Goal: Information Seeking & Learning: Learn about a topic

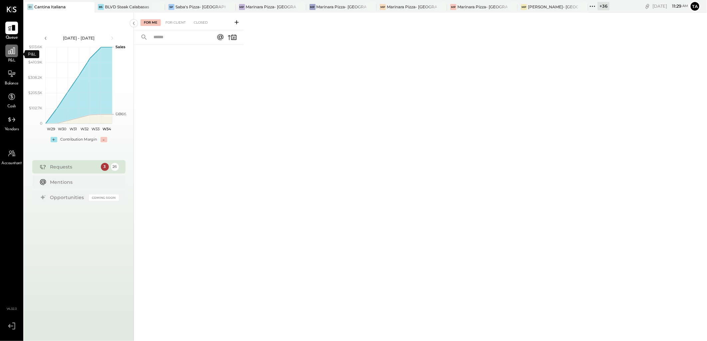
click at [11, 50] on icon at bounding box center [11, 51] width 7 height 7
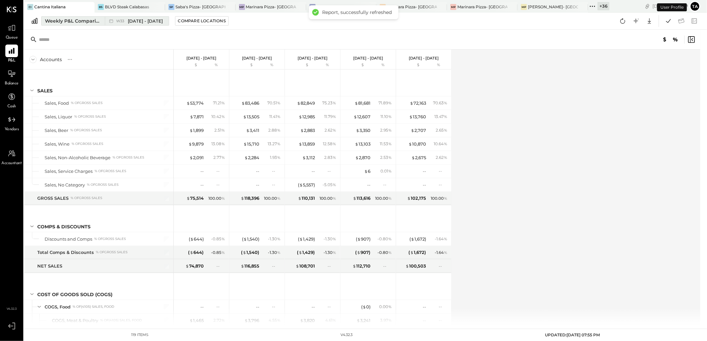
click at [62, 18] on div "Weekly P&L Comparison" at bounding box center [73, 21] width 56 height 7
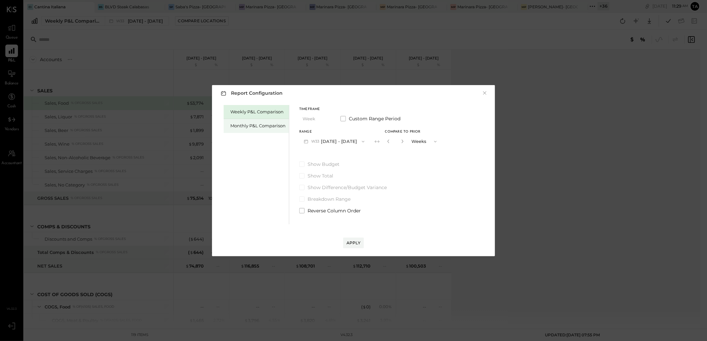
click at [264, 127] on div "Monthly P&L Comparison" at bounding box center [257, 126] width 55 height 6
click at [345, 140] on button "M08 [DATE] - [DATE]" at bounding box center [334, 141] width 70 height 12
click at [307, 30] on div "Report Configuration × Weekly P&L Comparison Monthly P&L Comparison Timeframe M…" at bounding box center [353, 170] width 707 height 341
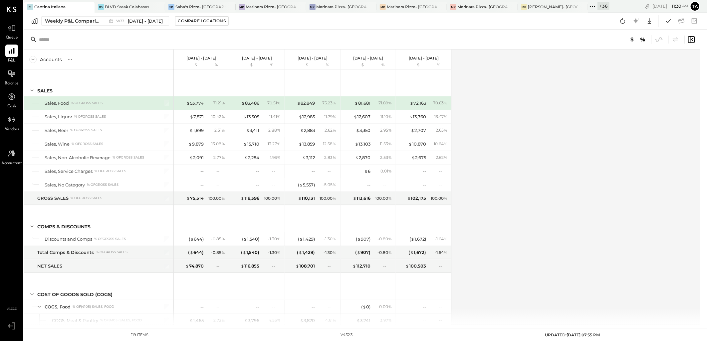
click at [596, 6] on icon at bounding box center [592, 6] width 9 height 9
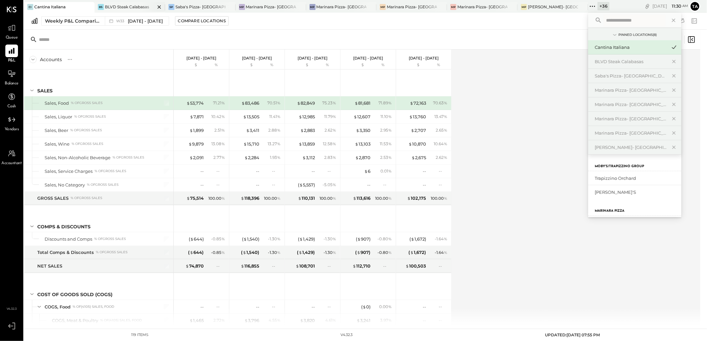
click at [147, 10] on div at bounding box center [153, 7] width 23 height 10
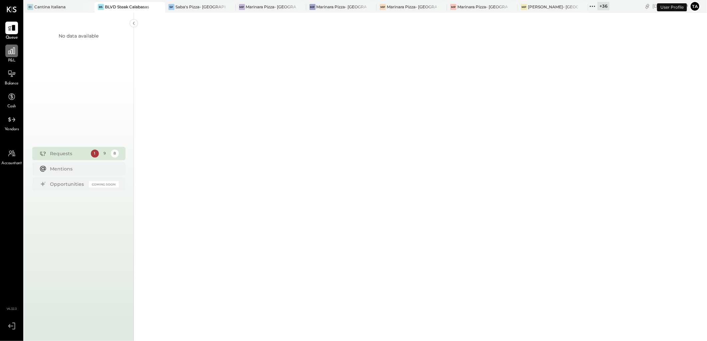
click at [9, 56] on div at bounding box center [11, 51] width 13 height 13
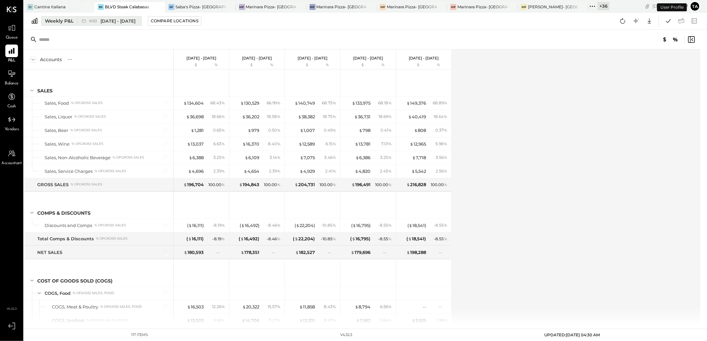
click at [61, 24] on div "Weekly P&L" at bounding box center [59, 21] width 29 height 7
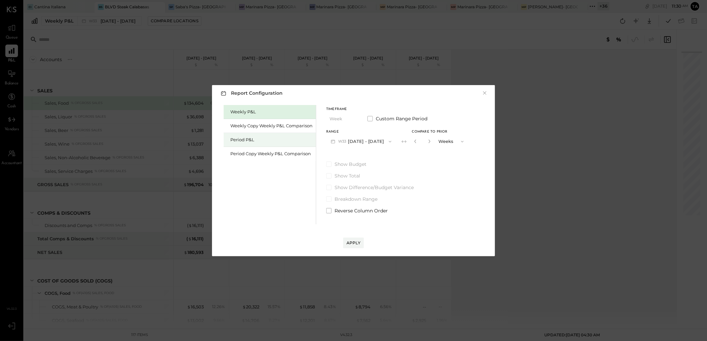
click at [271, 140] on div "Period P&L" at bounding box center [271, 140] width 82 height 6
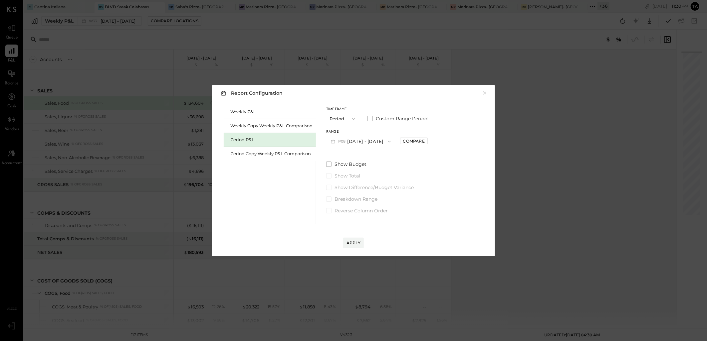
click at [382, 142] on button "P08 [DATE] - [DATE]" at bounding box center [360, 141] width 69 height 12
click at [483, 92] on button "×" at bounding box center [485, 93] width 6 height 7
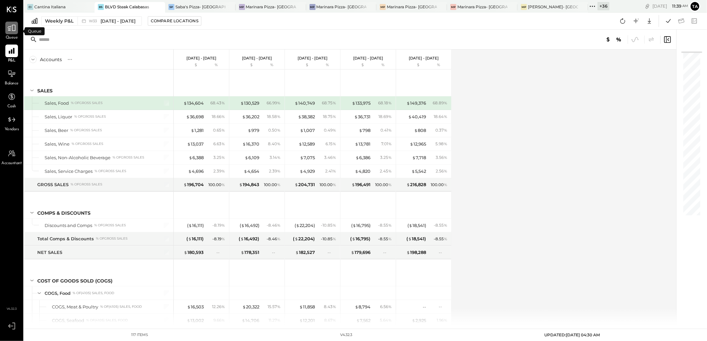
click at [12, 31] on icon at bounding box center [11, 28] width 9 height 9
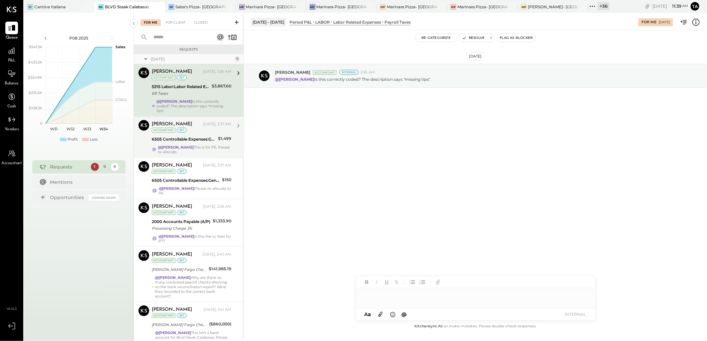
click at [210, 145] on div "@[PERSON_NAME] This is for P6. Please re-allocate." at bounding box center [195, 149] width 74 height 9
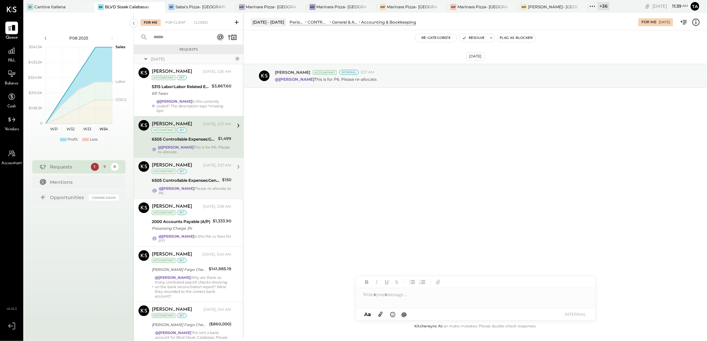
click at [216, 187] on div "@[PERSON_NAME] Please re-allocate to P6." at bounding box center [195, 190] width 73 height 9
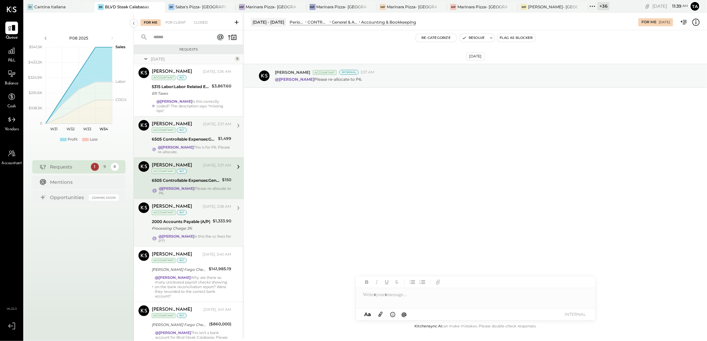
click at [216, 234] on div "@[PERSON_NAME] Is this the cc fees for P7?" at bounding box center [194, 238] width 73 height 9
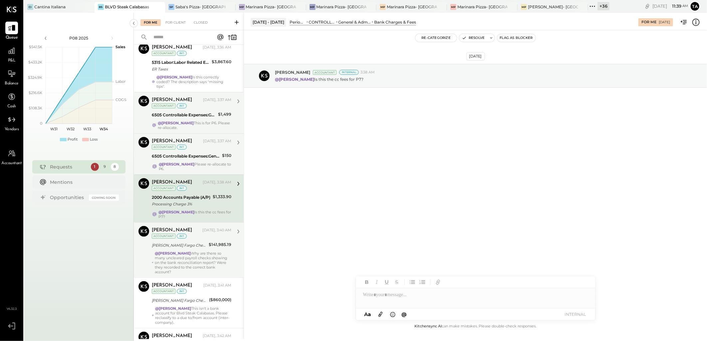
scroll to position [74, 0]
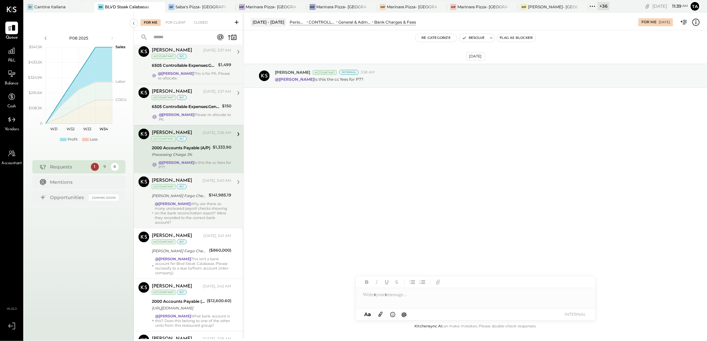
click at [216, 210] on div "@[PERSON_NAME] Why are there so many uncleared payroll checks showing on the ba…" at bounding box center [193, 213] width 77 height 23
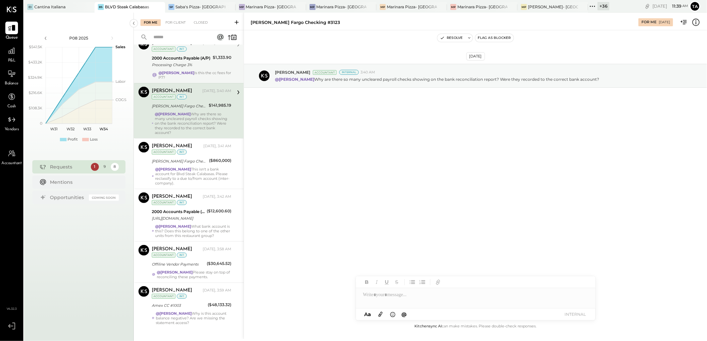
scroll to position [164, 0]
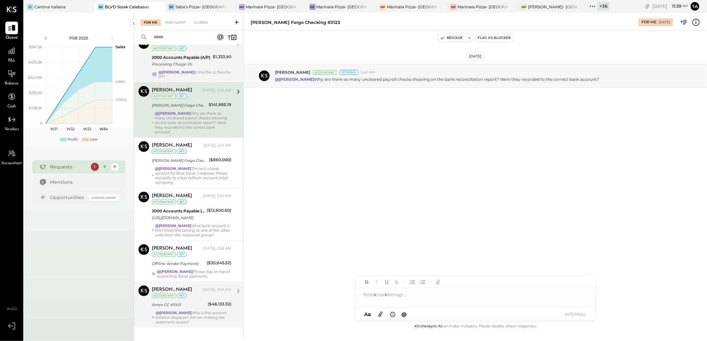
click at [215, 311] on div "@[PERSON_NAME] Why is this account balance negative? Are we missing the stateme…" at bounding box center [194, 318] width 76 height 14
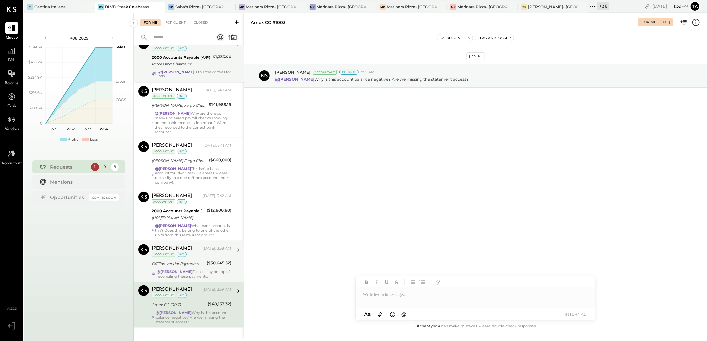
click at [214, 270] on div "@[PERSON_NAME] Please stay on top of reconciling these payments." at bounding box center [194, 274] width 75 height 9
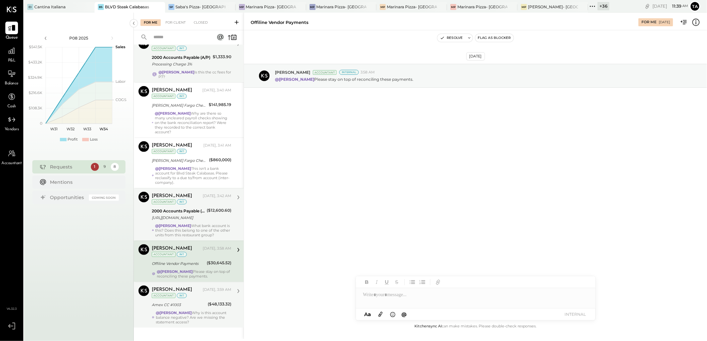
click at [224, 225] on div "@Yasin Shabhai What bank account is this? Does this belong to one of the other …" at bounding box center [193, 231] width 76 height 14
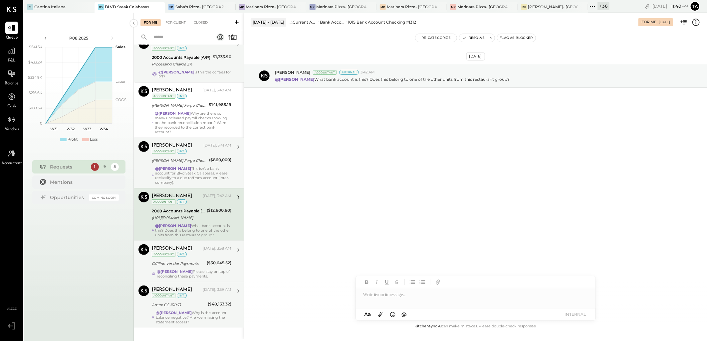
click at [209, 172] on div "@Yasin Shabhai This isn't a bank account for Blvd Steak Calabasas. Please recla…" at bounding box center [193, 175] width 76 height 19
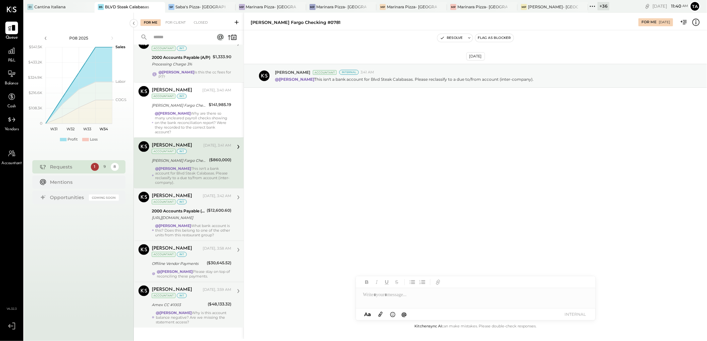
click at [694, 21] on icon at bounding box center [696, 22] width 9 height 9
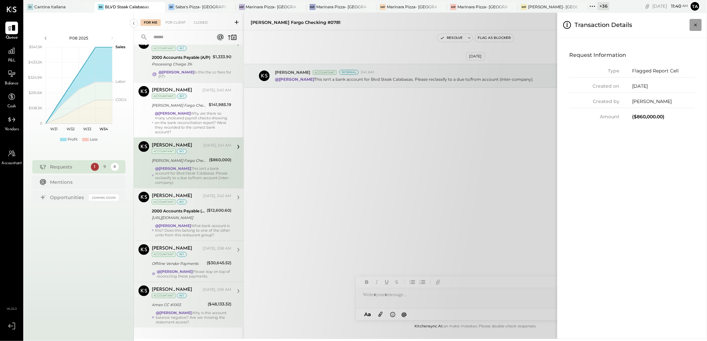
click at [694, 22] on icon "Close panel" at bounding box center [695, 25] width 7 height 7
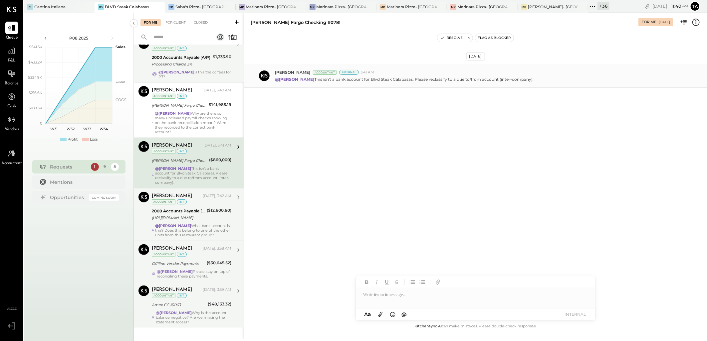
click at [468, 81] on p "@Yasin Shabhai This isn't a bank account for Blvd Steak Calabasas. Please recla…" at bounding box center [404, 80] width 259 height 6
click at [694, 21] on icon at bounding box center [696, 22] width 9 height 9
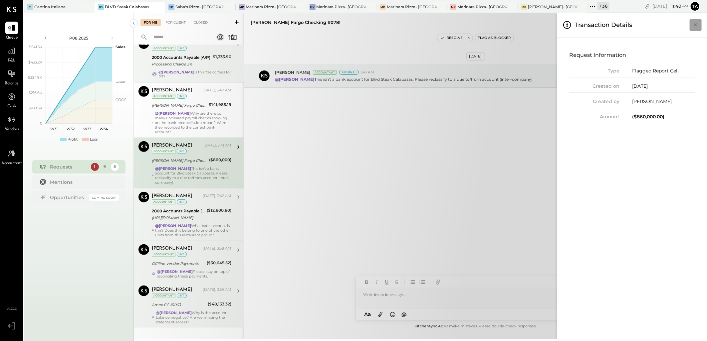
click at [694, 27] on icon "Close panel" at bounding box center [695, 25] width 7 height 7
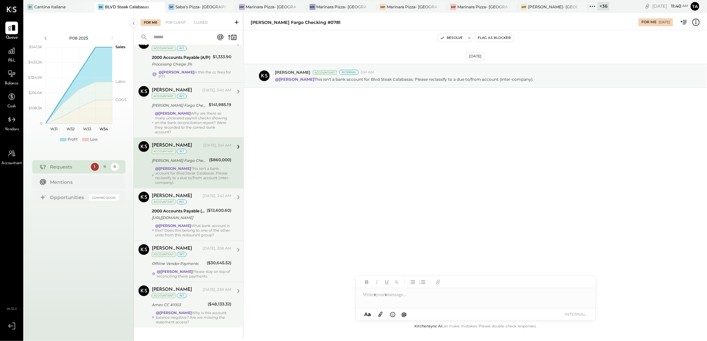
click at [209, 115] on div "@[PERSON_NAME] Why are there so many uncleared payroll checks showing on the ba…" at bounding box center [193, 122] width 77 height 23
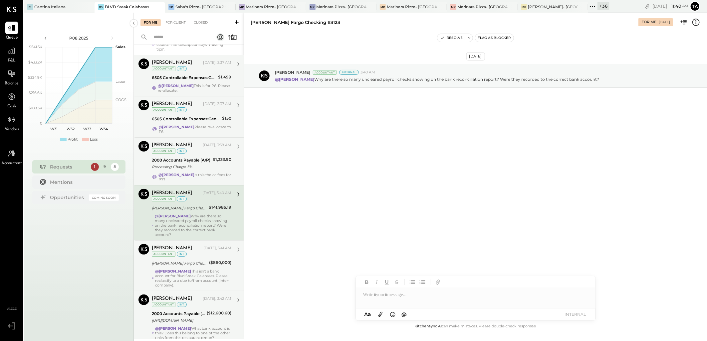
scroll to position [54, 0]
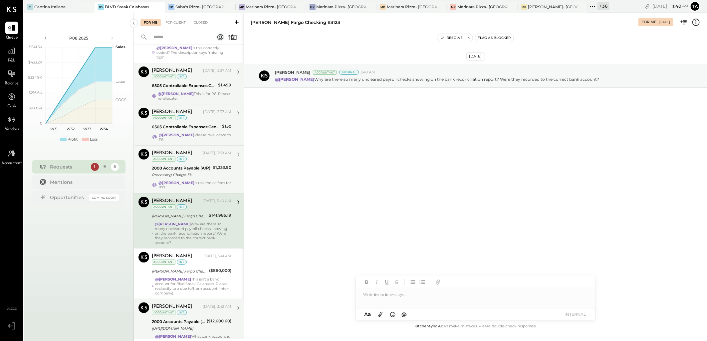
click at [210, 181] on div "@[PERSON_NAME] Is this the cc fees for P7?" at bounding box center [194, 185] width 73 height 9
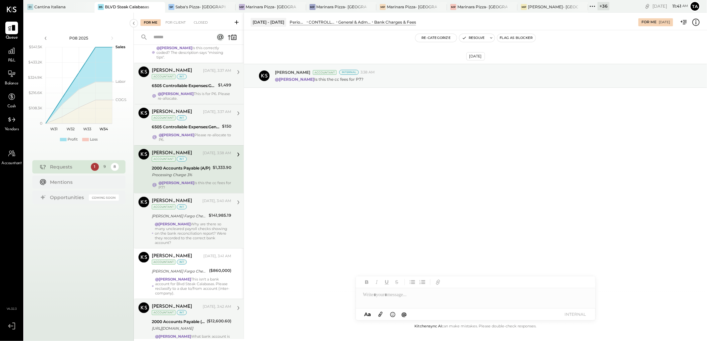
click at [212, 133] on div "@[PERSON_NAME] Please re-allocate to P6." at bounding box center [195, 137] width 73 height 9
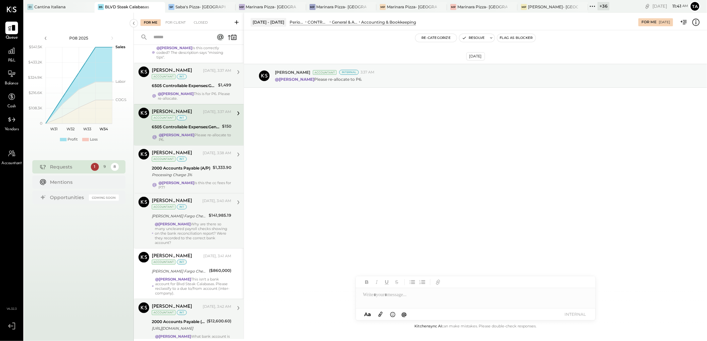
click at [212, 133] on div "@[PERSON_NAME] Please re-allocate to P6." at bounding box center [195, 137] width 73 height 9
click at [215, 184] on div "@[PERSON_NAME] Is this the cc fees for P7?" at bounding box center [194, 185] width 73 height 9
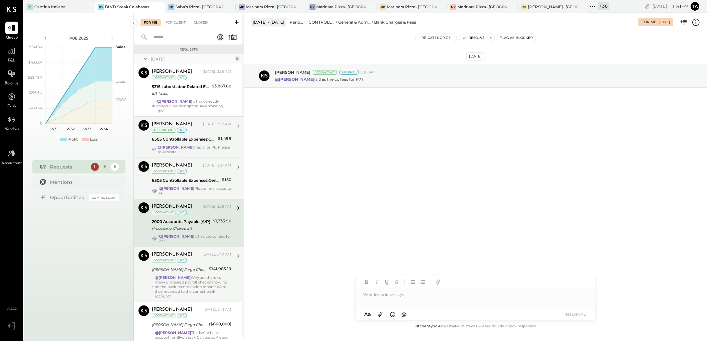
click at [144, 59] on icon at bounding box center [145, 59] width 7 height 17
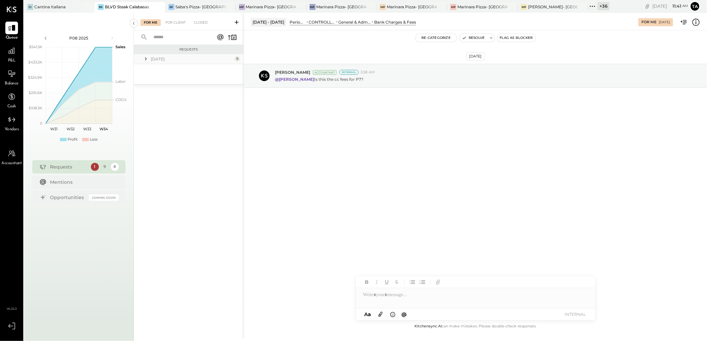
click at [144, 59] on icon at bounding box center [145, 59] width 7 height 7
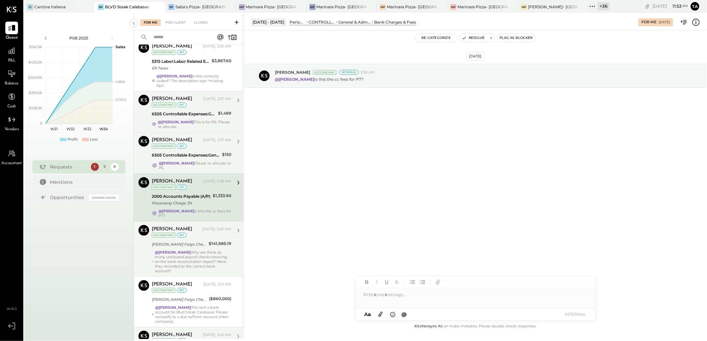
scroll to position [37, 0]
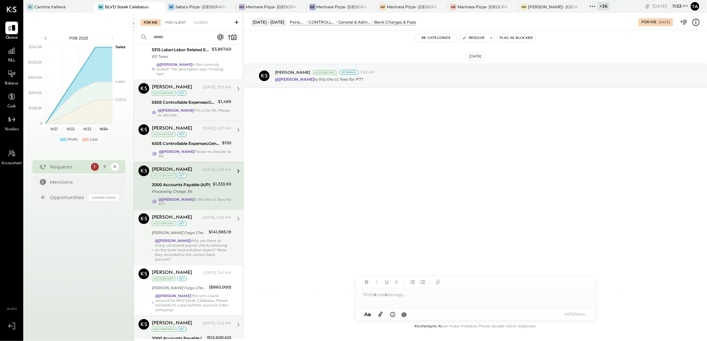
click at [174, 22] on div "For Client" at bounding box center [175, 22] width 27 height 7
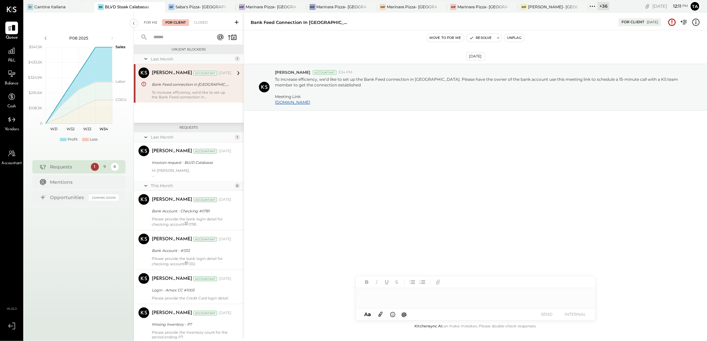
click at [149, 21] on div "For Me" at bounding box center [150, 22] width 20 height 7
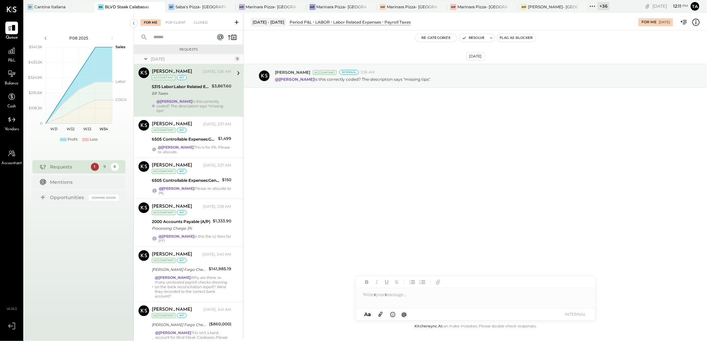
click at [214, 76] on div "Joseph Shin Yesterday, 3:36 AM Accountant int" at bounding box center [192, 75] width 80 height 14
click at [197, 93] on div "ER Taxes" at bounding box center [181, 93] width 58 height 7
click at [381, 24] on div "Labor Related Expenses" at bounding box center [357, 22] width 48 height 6
click at [695, 25] on icon at bounding box center [695, 22] width 7 height 7
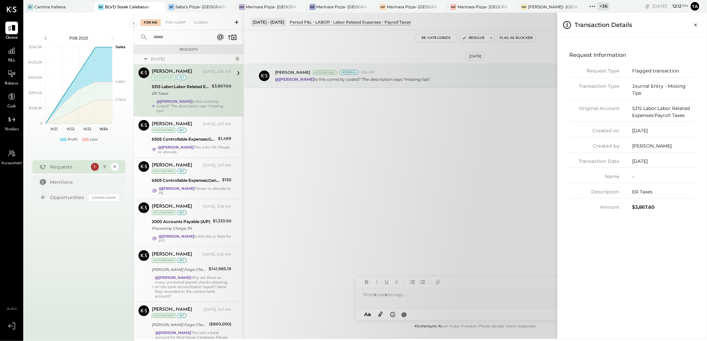
click at [429, 160] on div "For Me For Client Closed Requests Yesterday 9 Joseph Shin Accountant Joseph Shi…" at bounding box center [420, 176] width 573 height 327
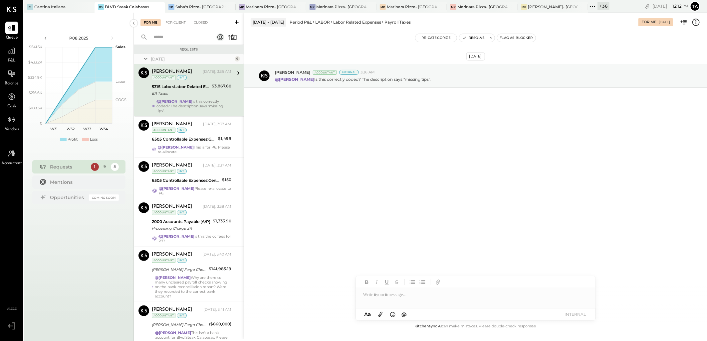
click at [401, 24] on div "Payroll Taxes" at bounding box center [397, 22] width 26 height 6
click at [218, 145] on div "@[PERSON_NAME] This is for P6. Please re-allocate." at bounding box center [195, 149] width 74 height 9
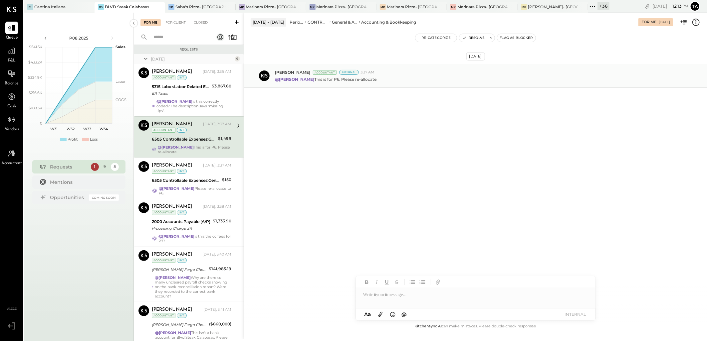
click at [470, 75] on div "Joseph Shin Accountant Internal 3:37 AM" at bounding box center [488, 73] width 427 height 6
click at [697, 25] on icon at bounding box center [696, 22] width 9 height 9
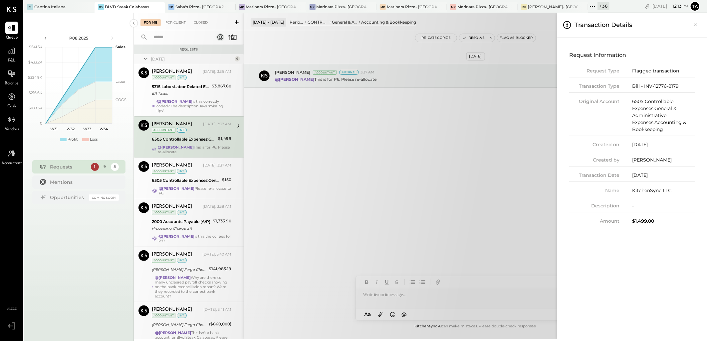
click at [411, 144] on div "For Me For Client Closed Requests Yesterday 9 Joseph Shin Accountant Joseph Shi…" at bounding box center [420, 176] width 573 height 327
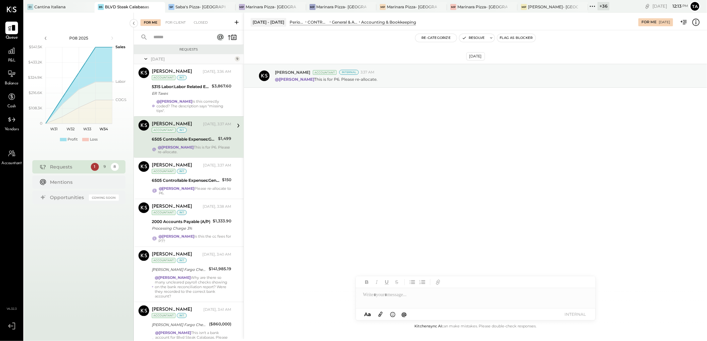
click at [392, 24] on div "Accounting & Bookkeeping" at bounding box center [388, 22] width 55 height 6
click at [380, 21] on div "Accounting & Bookkeeping" at bounding box center [388, 22] width 55 height 6
click at [205, 186] on div "@[PERSON_NAME] Please re-allocate to P6." at bounding box center [195, 190] width 73 height 9
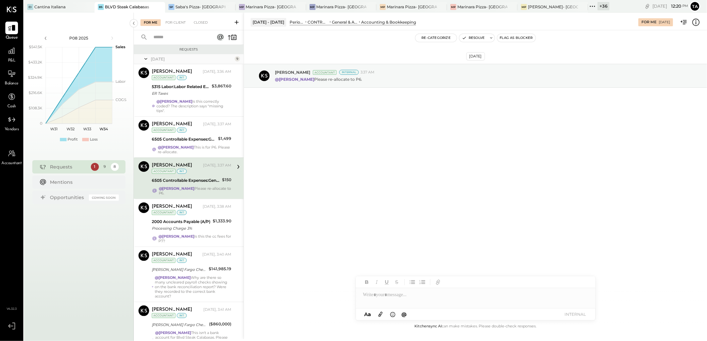
click at [204, 145] on div "@[PERSON_NAME] This is for P6. Please re-allocate." at bounding box center [195, 149] width 74 height 9
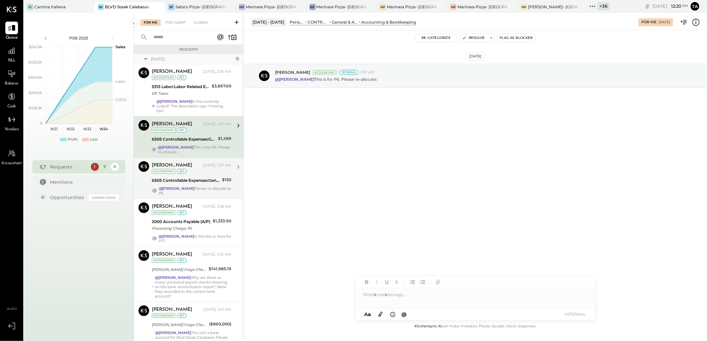
click at [207, 177] on div "6505 Controllable Expenses:General & Administrative Expenses:Accounting & Bookk…" at bounding box center [186, 180] width 68 height 7
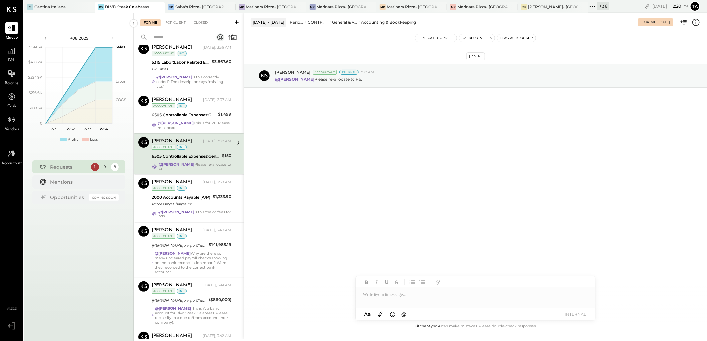
scroll to position [37, 0]
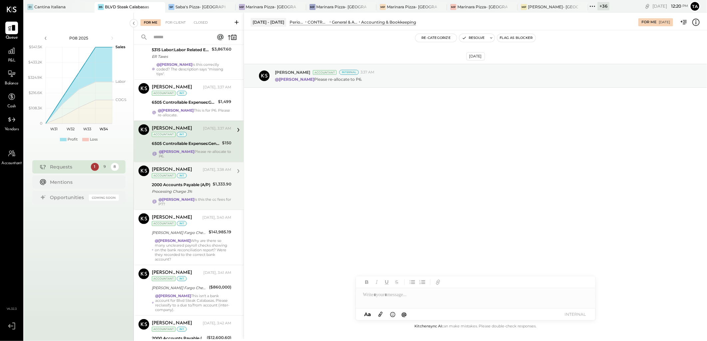
click at [218, 191] on div "$1,333.90" at bounding box center [222, 188] width 19 height 15
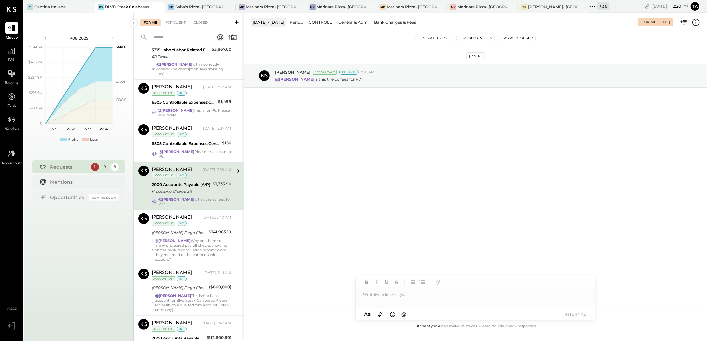
click at [410, 23] on div "Bank Charges & Fees" at bounding box center [395, 22] width 42 height 6
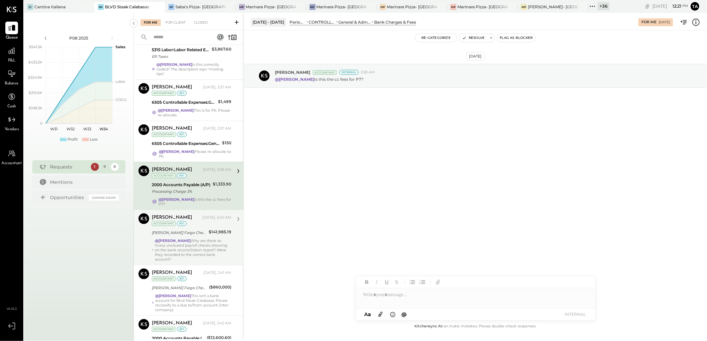
click at [194, 239] on div "@[PERSON_NAME] Why are there so many uncleared payroll checks showing on the ba…" at bounding box center [193, 250] width 77 height 23
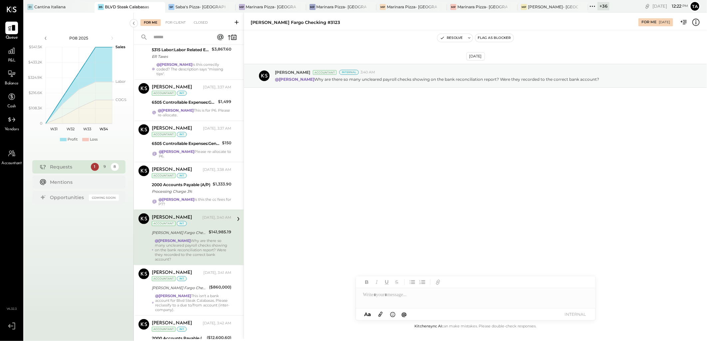
drag, startPoint x: 302, startPoint y: 21, endPoint x: 313, endPoint y: 21, distance: 11.3
click at [313, 21] on div "[PERSON_NAME] Fargo Checking #3123" at bounding box center [441, 22] width 381 height 6
click at [207, 242] on div "@[PERSON_NAME] Why are there so many uncleared payroll checks showing on the ba…" at bounding box center [193, 250] width 77 height 23
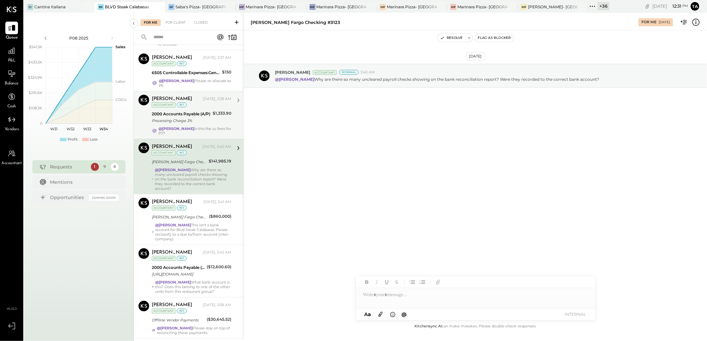
scroll to position [111, 0]
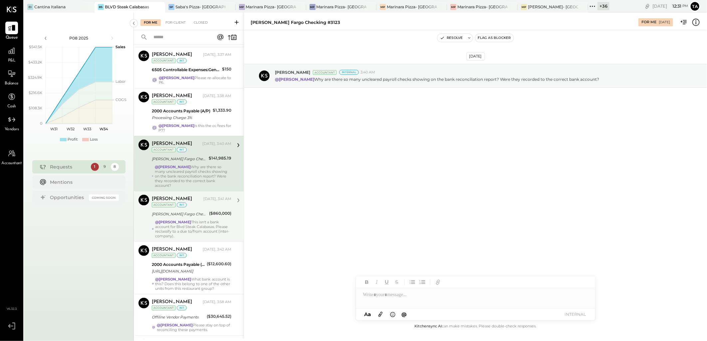
click at [213, 220] on div "@Yasin Shabhai This isn't a bank account for Blvd Steak Calabasas. Please recla…" at bounding box center [193, 229] width 76 height 19
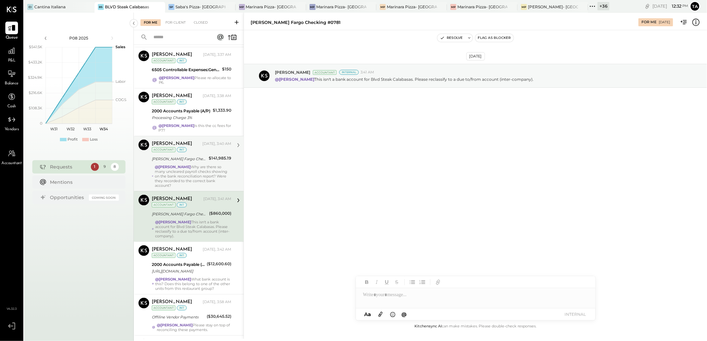
click at [207, 220] on div "@Yasin Shabhai This isn't a bank account for Blvd Steak Calabasas. Please recla…" at bounding box center [193, 229] width 76 height 19
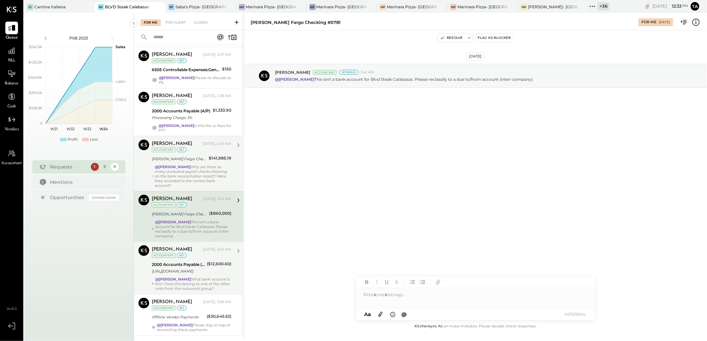
click at [209, 261] on div "($12,600.60)" at bounding box center [219, 268] width 25 height 15
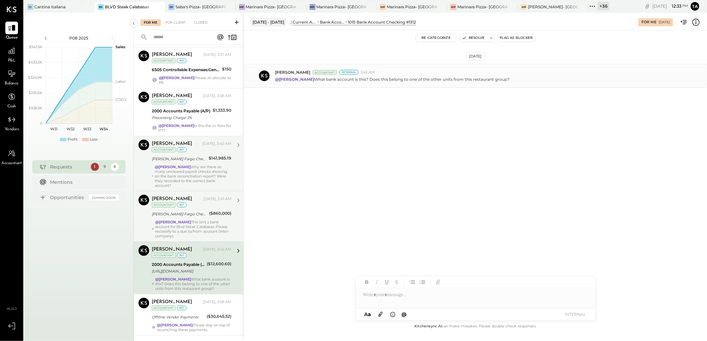
drag, startPoint x: 312, startPoint y: 80, endPoint x: 510, endPoint y: 81, distance: 198.0
click at [510, 81] on div "@Yasin Shabhai What bank account is this? Does this belong to one of the other …" at bounding box center [488, 78] width 427 height 7
click at [377, 136] on div "Aug 19th, 2025 Joseph Shin Accountant Internal 3:42 AM @Yasin Shabhai What bank…" at bounding box center [475, 92] width 463 height 91
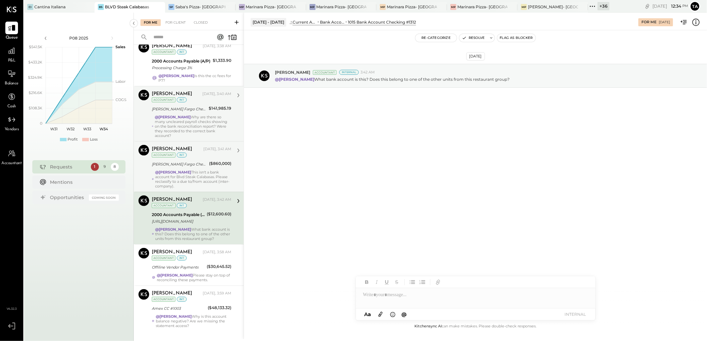
scroll to position [164, 0]
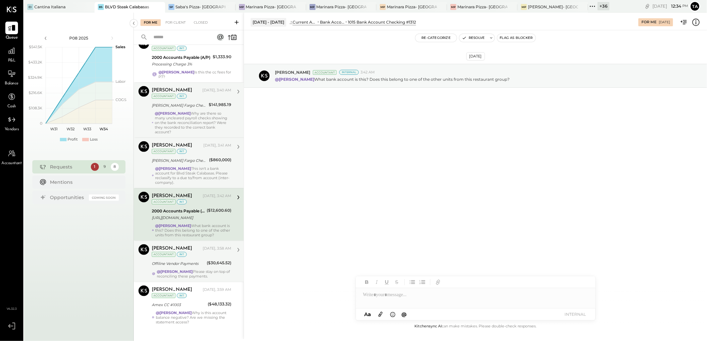
click at [194, 270] on div "@[PERSON_NAME] Please stay on top of reconciling these payments." at bounding box center [194, 274] width 75 height 9
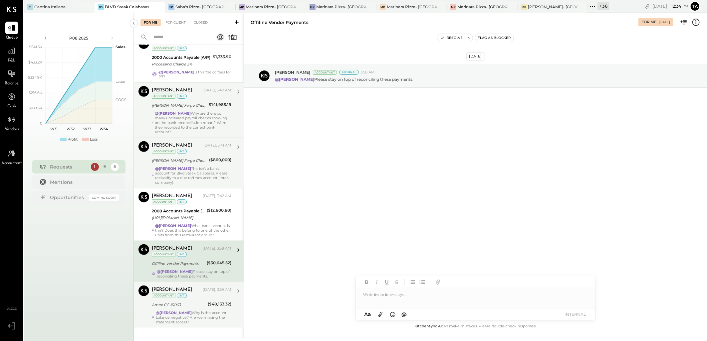
click at [211, 311] on div "@[PERSON_NAME] Why is this account balance negative? Are we missing the stateme…" at bounding box center [194, 318] width 76 height 14
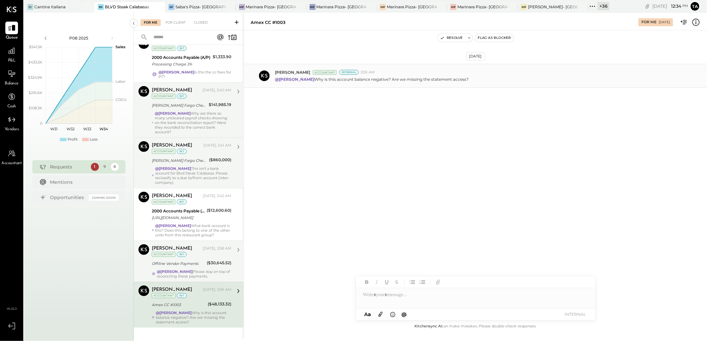
drag, startPoint x: 467, startPoint y: 78, endPoint x: 310, endPoint y: 81, distance: 156.4
click at [310, 81] on div "@[PERSON_NAME] Why is this account balance negative? Are we missing the stateme…" at bounding box center [488, 78] width 427 height 7
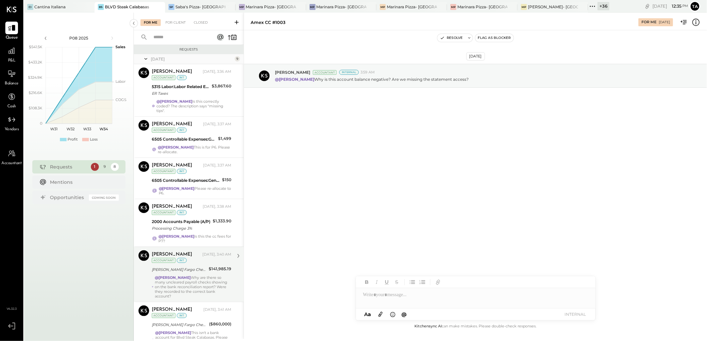
click at [511, 196] on div "Aug 19th, 2025 Joseph Shin Accountant Internal 3:59 AM @Yasin Shabhai Why is th…" at bounding box center [475, 176] width 463 height 293
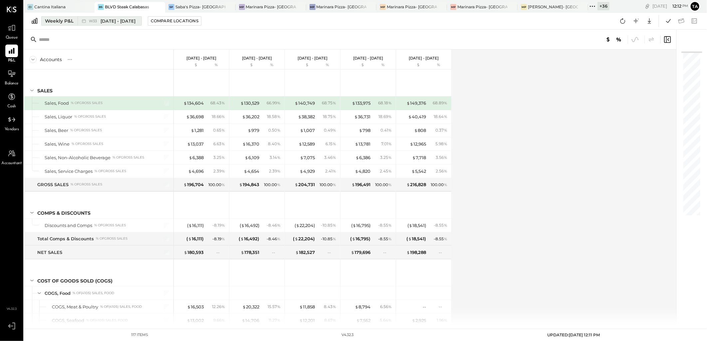
click at [59, 18] on div "Weekly P&L" at bounding box center [59, 21] width 29 height 7
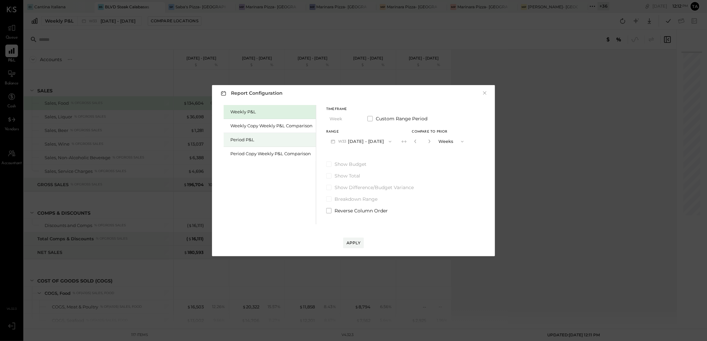
click at [261, 141] on div "Period P&L" at bounding box center [271, 140] width 82 height 6
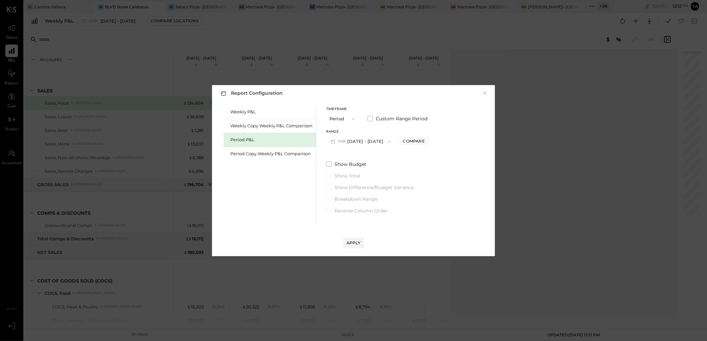
click at [369, 137] on button "P08 [DATE] - [DATE]" at bounding box center [360, 141] width 69 height 12
click at [361, 154] on span "[DATE] - [DATE]" at bounding box center [358, 156] width 32 height 6
click at [425, 141] on div "Compare" at bounding box center [414, 141] width 22 height 6
click at [429, 143] on icon "button" at bounding box center [429, 142] width 2 height 4
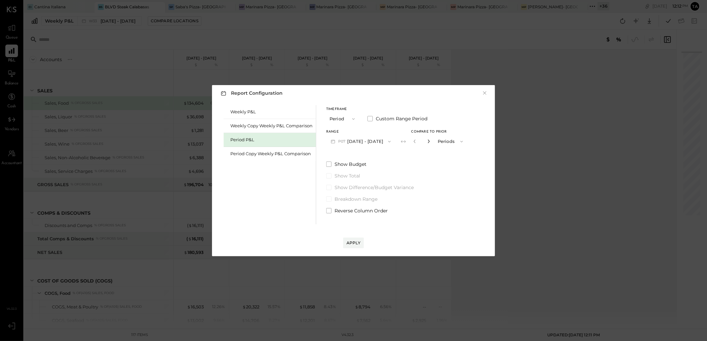
type input "*"
click at [351, 243] on div "Apply" at bounding box center [353, 243] width 14 height 6
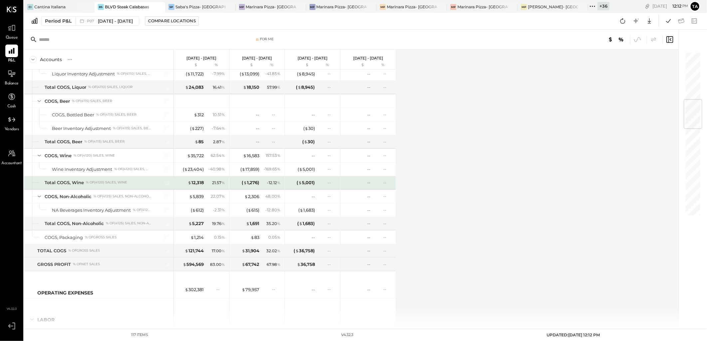
scroll to position [591, 0]
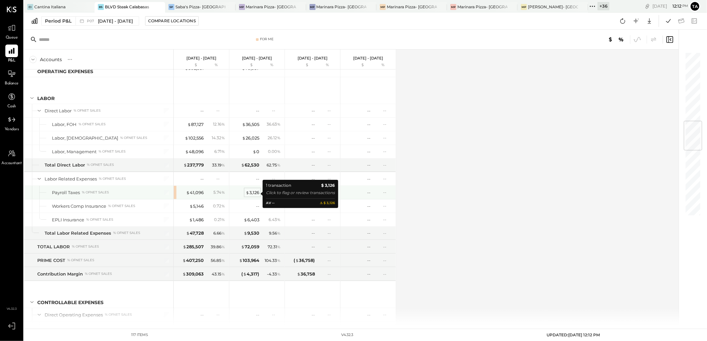
click at [253, 195] on div "$ 3,126" at bounding box center [253, 193] width 14 height 6
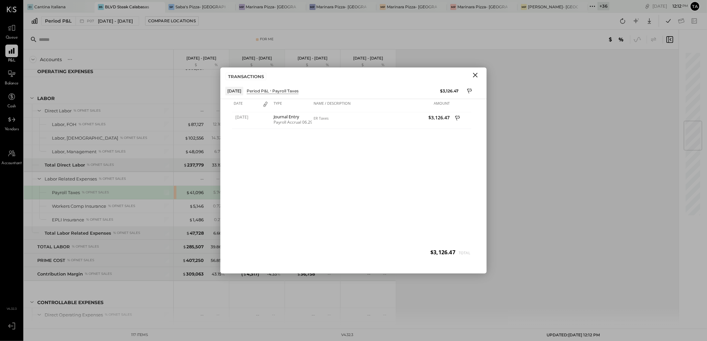
click at [477, 74] on icon "Close" at bounding box center [475, 75] width 5 height 5
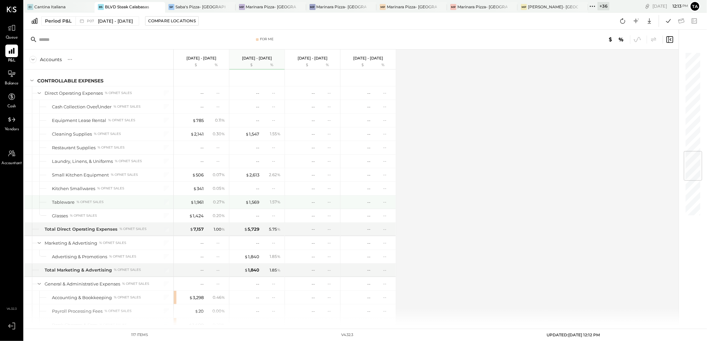
scroll to position [887, 0]
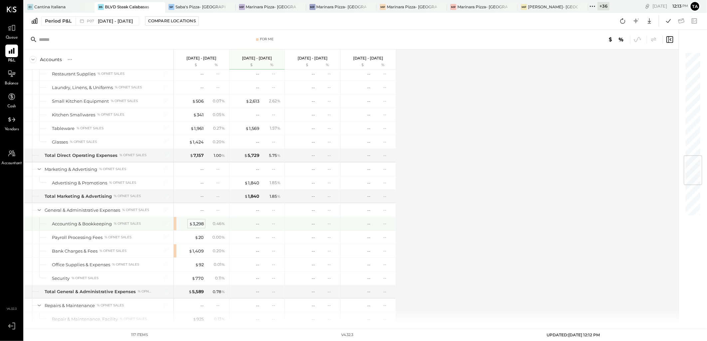
click at [199, 226] on div "$ 3,298" at bounding box center [196, 224] width 15 height 6
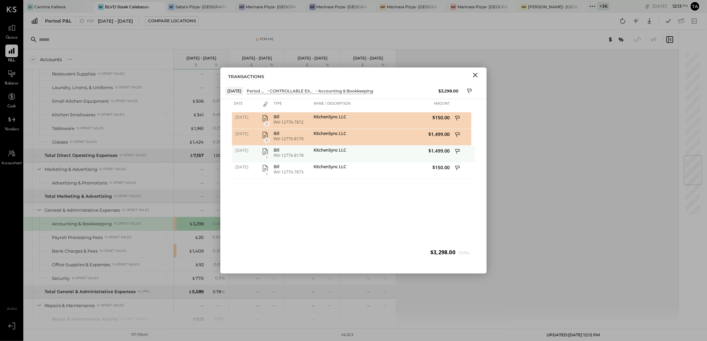
click at [381, 154] on div "KitchenSync LLC" at bounding box center [347, 154] width 70 height 17
click at [265, 153] on icon "button" at bounding box center [265, 152] width 8 height 8
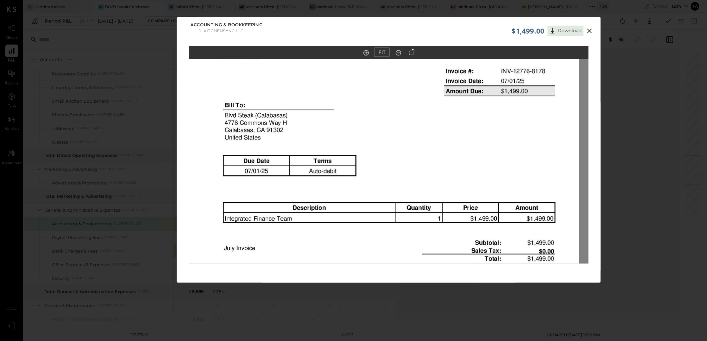
drag, startPoint x: 465, startPoint y: 89, endPoint x: 456, endPoint y: 228, distance: 139.4
click at [456, 228] on img at bounding box center [379, 287] width 399 height 565
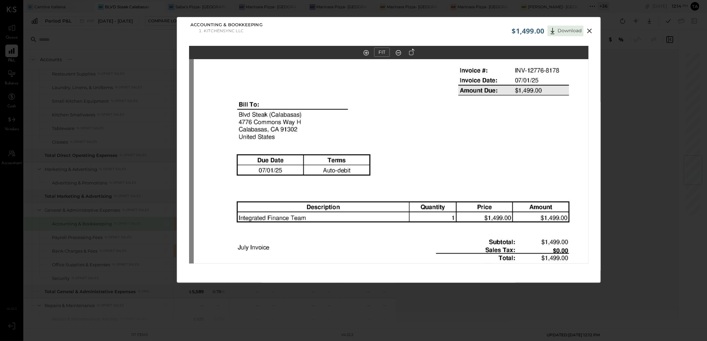
drag, startPoint x: 411, startPoint y: 110, endPoint x: 425, endPoint y: 104, distance: 14.9
click at [425, 104] on img at bounding box center [393, 287] width 399 height 565
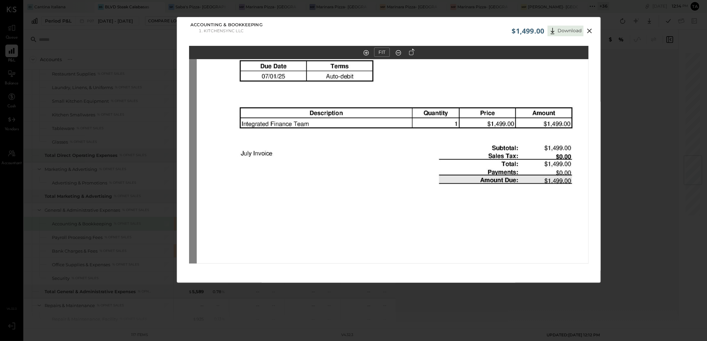
drag, startPoint x: 475, startPoint y: 210, endPoint x: 478, endPoint y: 117, distance: 93.2
click at [478, 117] on img at bounding box center [396, 192] width 399 height 565
click at [588, 31] on icon at bounding box center [589, 31] width 8 height 8
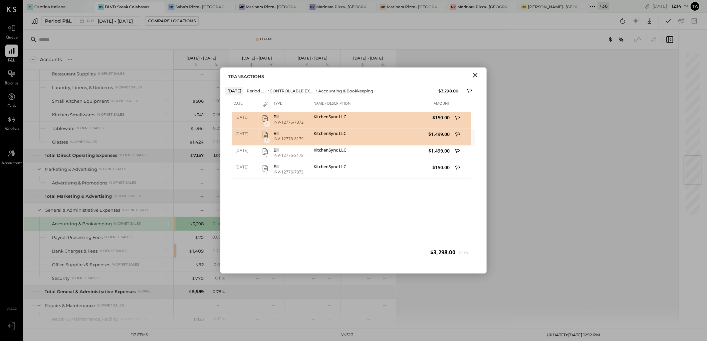
click at [265, 136] on icon "button" at bounding box center [265, 135] width 8 height 8
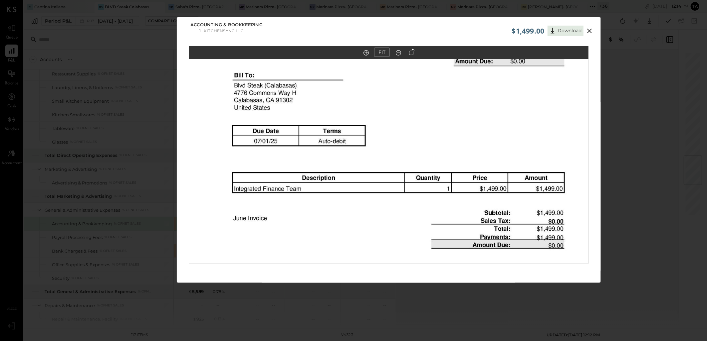
drag, startPoint x: 471, startPoint y: 103, endPoint x: 471, endPoint y: 226, distance: 122.5
click at [471, 226] on img at bounding box center [388, 257] width 399 height 565
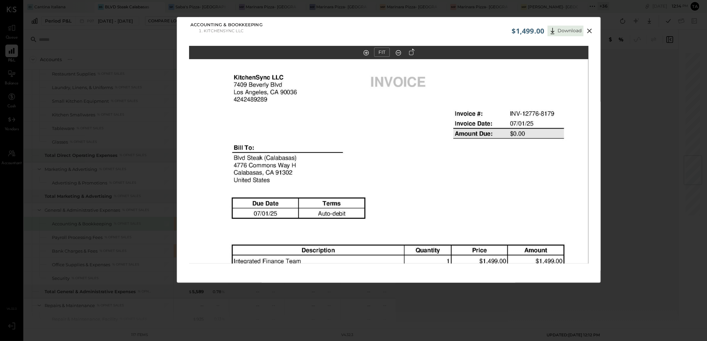
drag, startPoint x: 468, startPoint y: 134, endPoint x: 467, endPoint y: 208, distance: 73.2
click at [467, 218] on img at bounding box center [388, 330] width 399 height 565
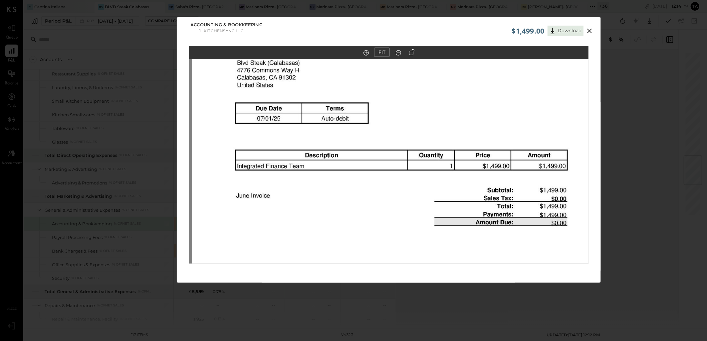
drag, startPoint x: 479, startPoint y: 232, endPoint x: 483, endPoint y: 105, distance: 126.5
click at [483, 105] on img at bounding box center [391, 235] width 399 height 565
click at [590, 31] on icon at bounding box center [589, 31] width 8 height 8
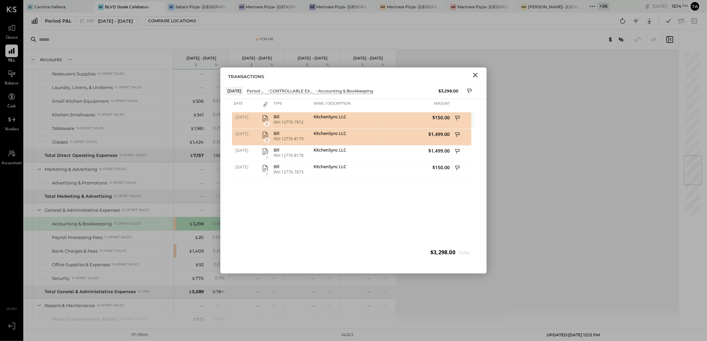
click at [265, 124] on span "1" at bounding box center [267, 124] width 7 height 6
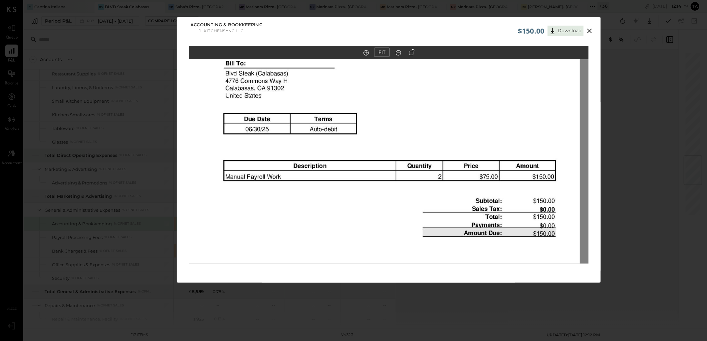
drag, startPoint x: 427, startPoint y: 110, endPoint x: 419, endPoint y: 211, distance: 100.9
click at [419, 211] on img at bounding box center [379, 245] width 399 height 565
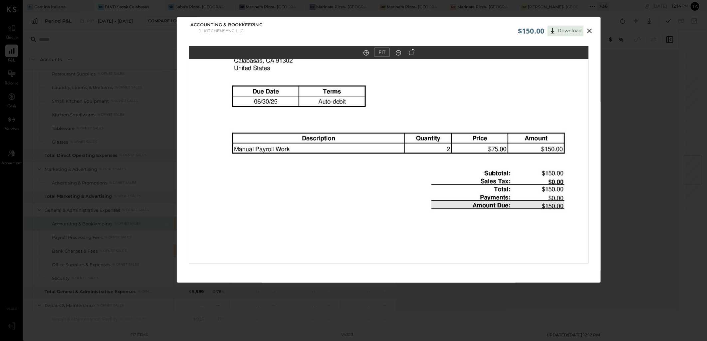
drag, startPoint x: 402, startPoint y: 117, endPoint x: 411, endPoint y: 89, distance: 29.3
click at [411, 89] on img at bounding box center [388, 218] width 399 height 565
click at [588, 33] on icon at bounding box center [589, 31] width 8 height 8
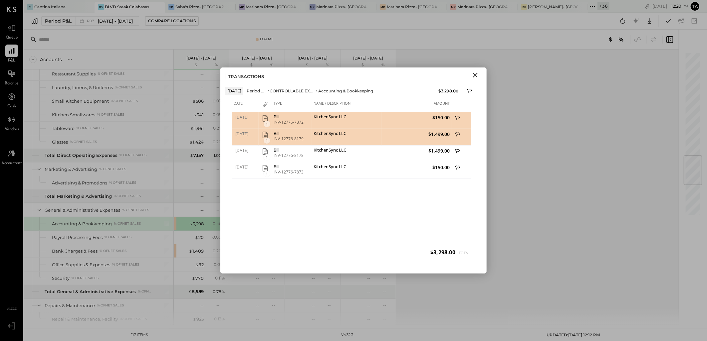
click at [478, 76] on icon "Close" at bounding box center [475, 75] width 8 height 8
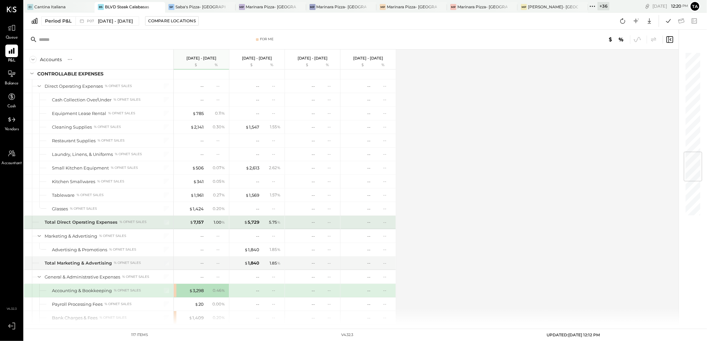
scroll to position [857, 0]
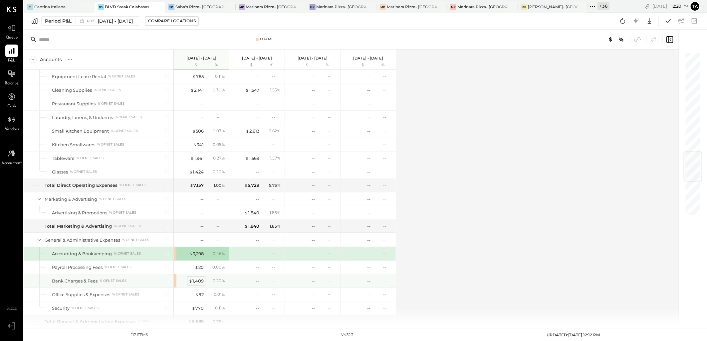
click at [197, 282] on div "$ 1,409" at bounding box center [196, 281] width 15 height 6
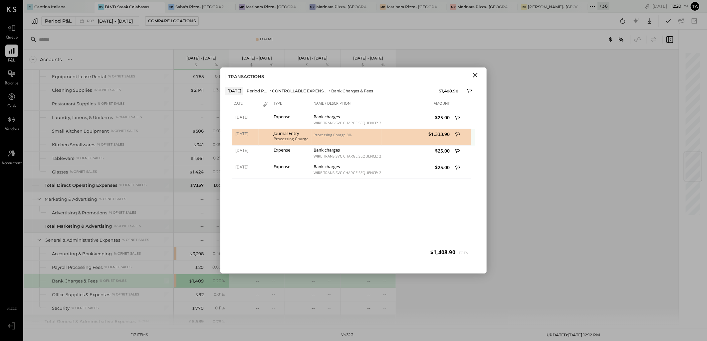
click at [345, 135] on div "Processing Charge 3%" at bounding box center [346, 135] width 66 height 5
click at [437, 132] on span "$1,333.90" at bounding box center [416, 134] width 66 height 6
click at [288, 137] on div "Processing Charge" at bounding box center [292, 139] width 37 height 5
click at [247, 134] on span "07/10/2025" at bounding box center [246, 134] width 22 height 6
click at [475, 77] on icon "Close" at bounding box center [475, 75] width 8 height 8
